Goal: Find specific page/section: Find specific page/section

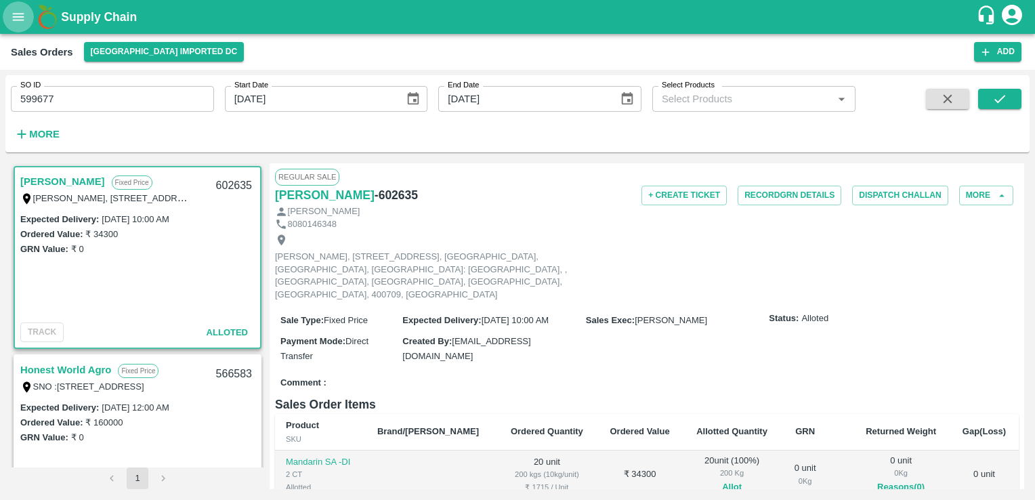
click at [23, 20] on icon "open drawer" at bounding box center [19, 16] width 12 height 7
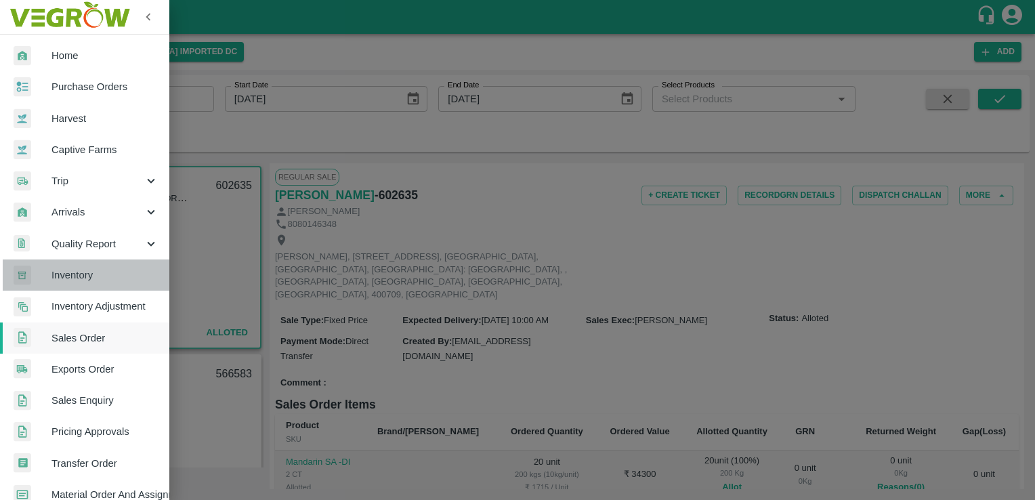
click at [99, 269] on span "Inventory" at bounding box center [104, 274] width 107 height 15
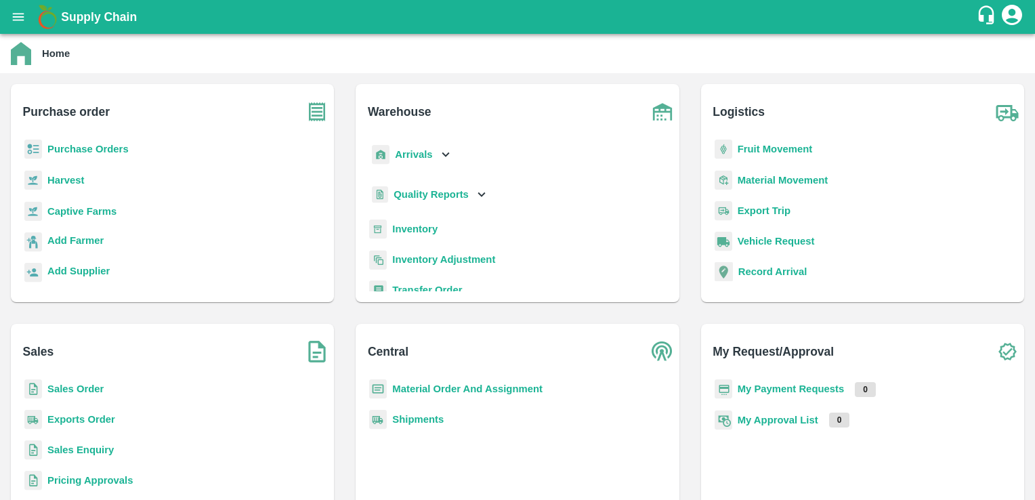
click at [429, 230] on b "Inventory" at bounding box center [414, 228] width 45 height 11
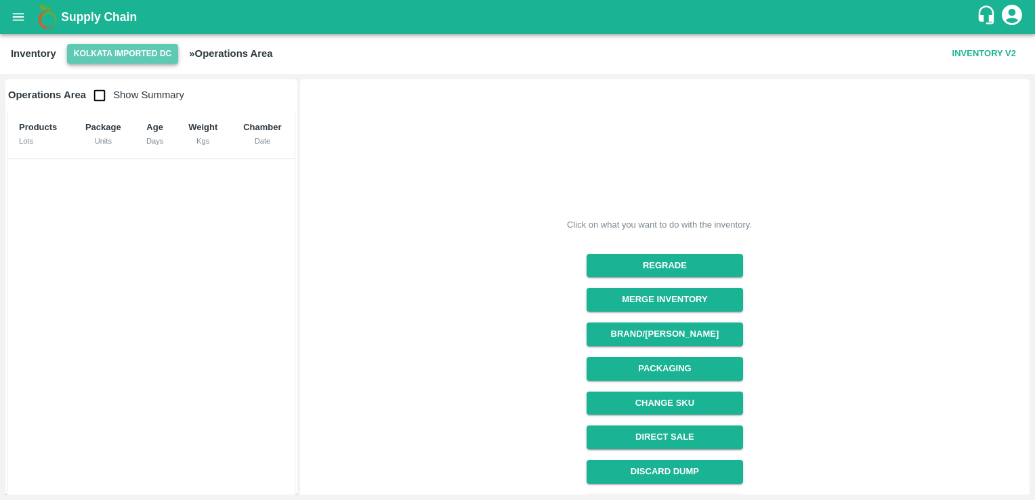
click at [106, 50] on button "Kolkata Imported DC" at bounding box center [123, 54] width 112 height 20
